Goal: Browse casually

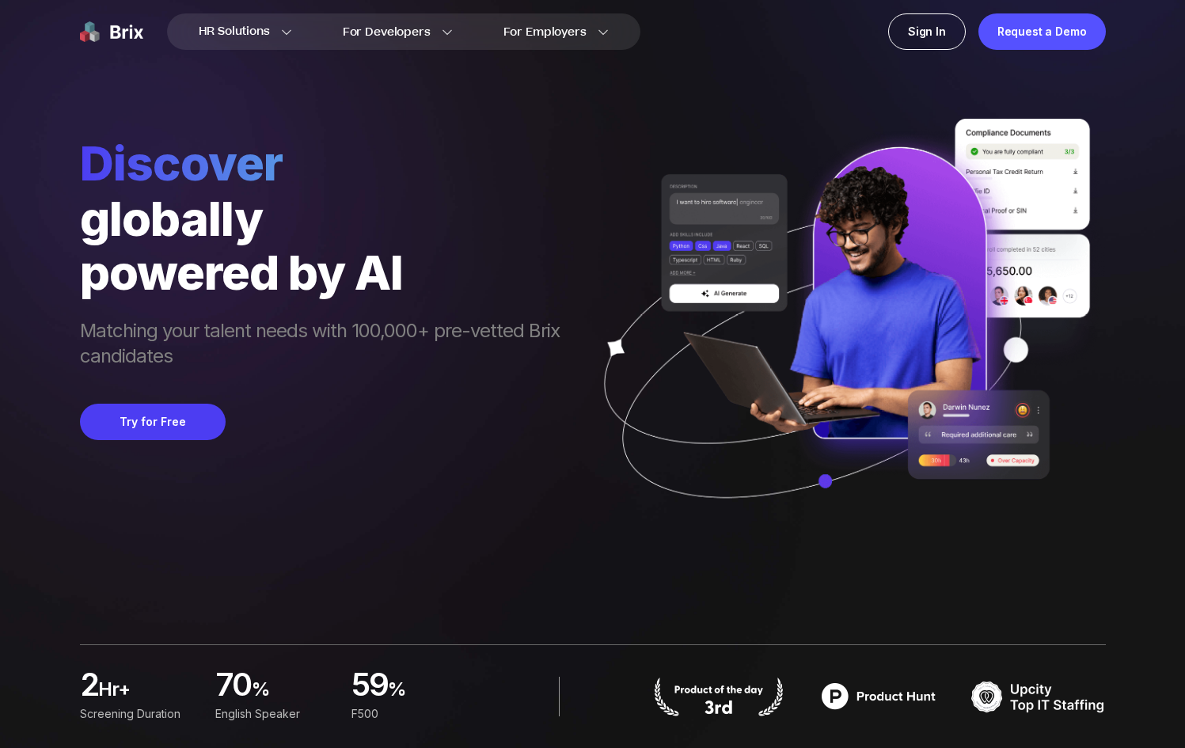
click at [200, 207] on div "globally" at bounding box center [328, 219] width 496 height 54
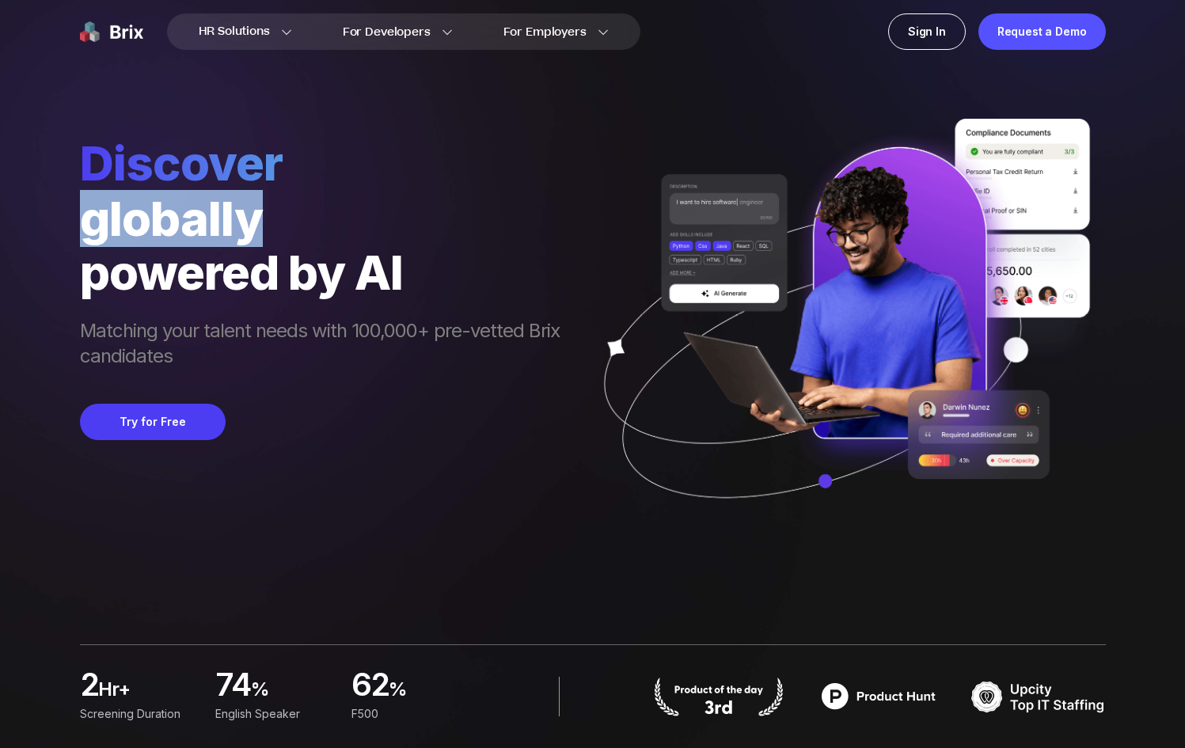
click at [200, 207] on div "globally" at bounding box center [328, 219] width 496 height 54
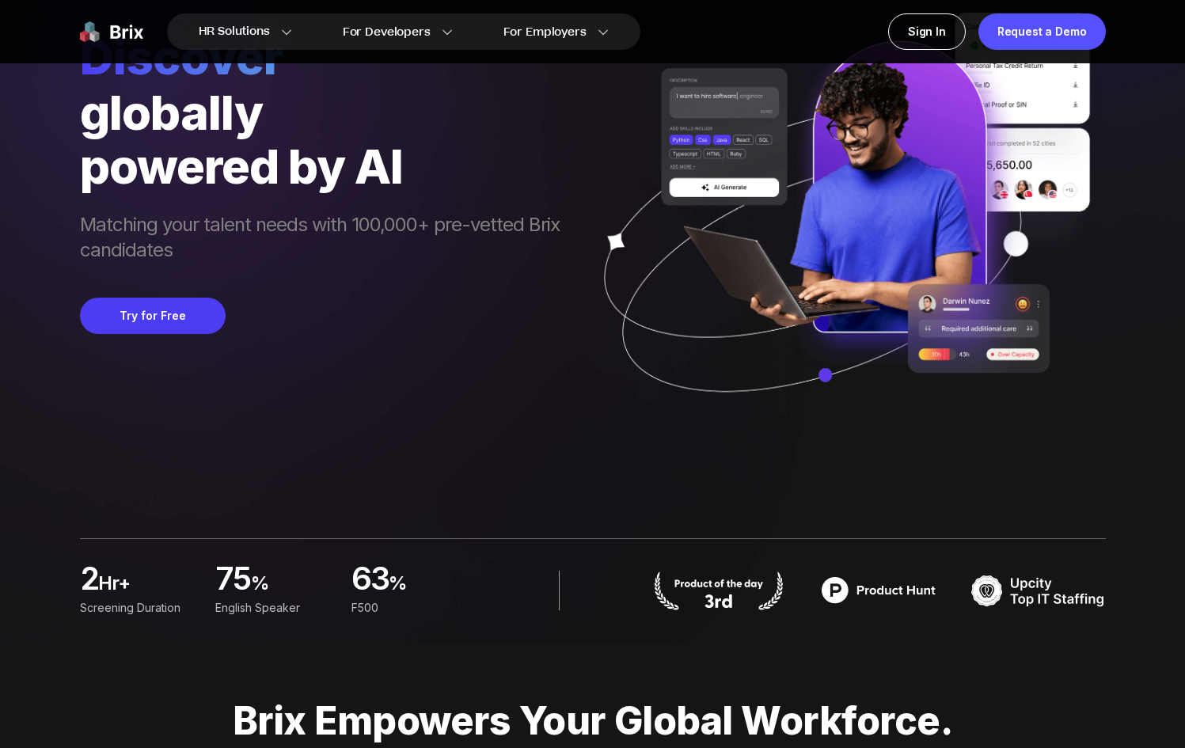
scroll to position [114, 0]
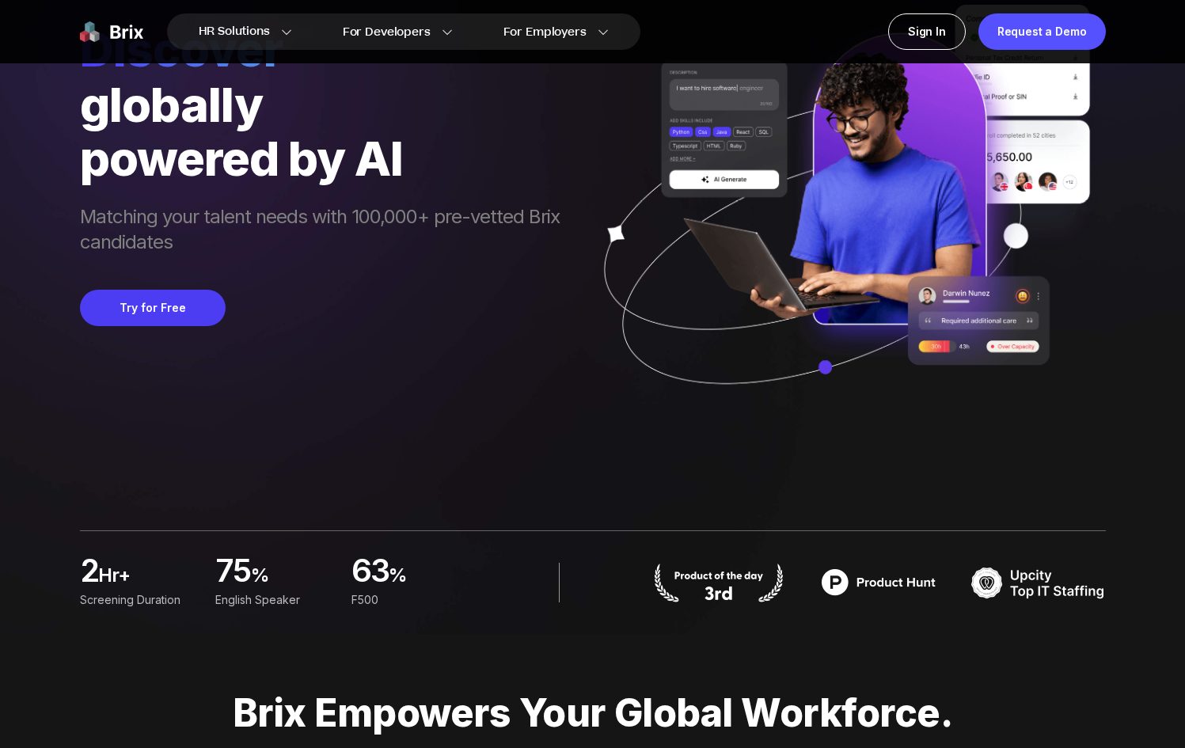
click at [200, 207] on span "Matching your talent needs with 100,000+ pre-vetted Brix candidates" at bounding box center [328, 231] width 496 height 54
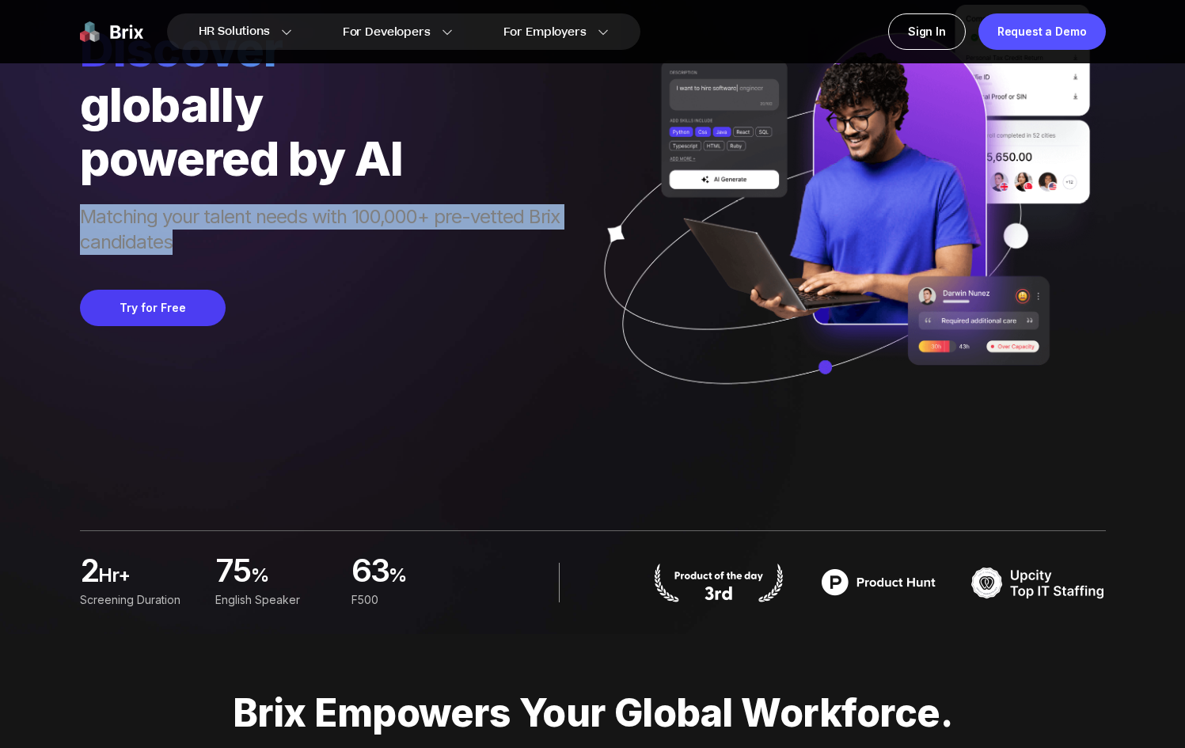
click at [200, 207] on span "Matching your talent needs with 100,000+ pre-vetted Brix candidates" at bounding box center [328, 231] width 496 height 54
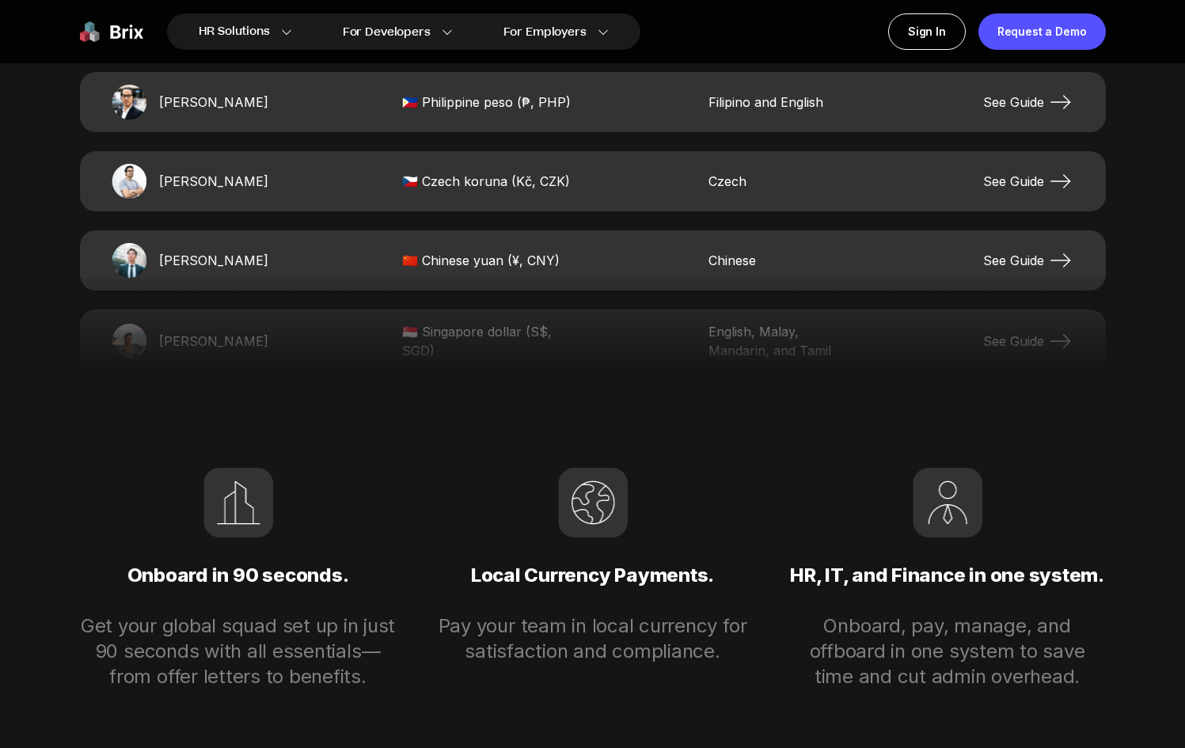
scroll to position [3462, 0]
